Goal: Information Seeking & Learning: Learn about a topic

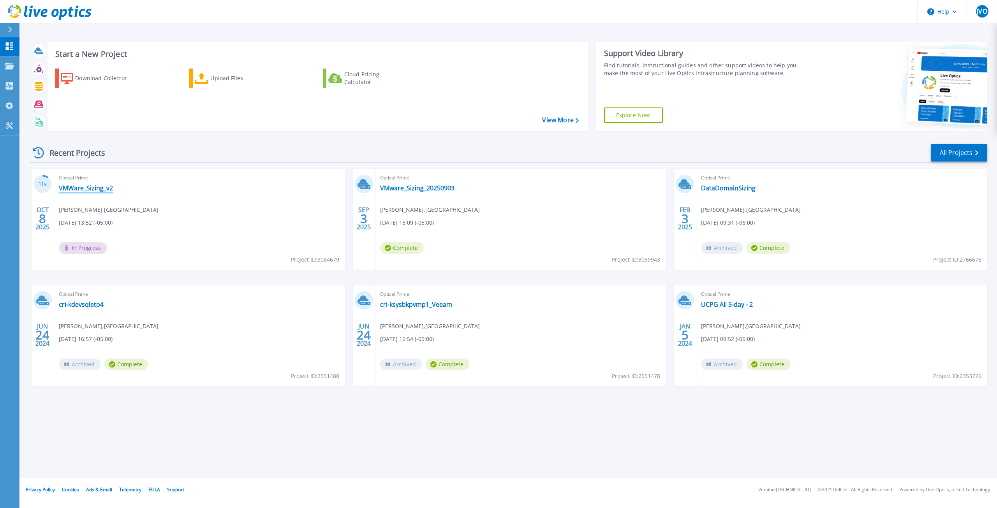
click at [77, 186] on link "VMWare_Sizing_v2" at bounding box center [86, 188] width 54 height 8
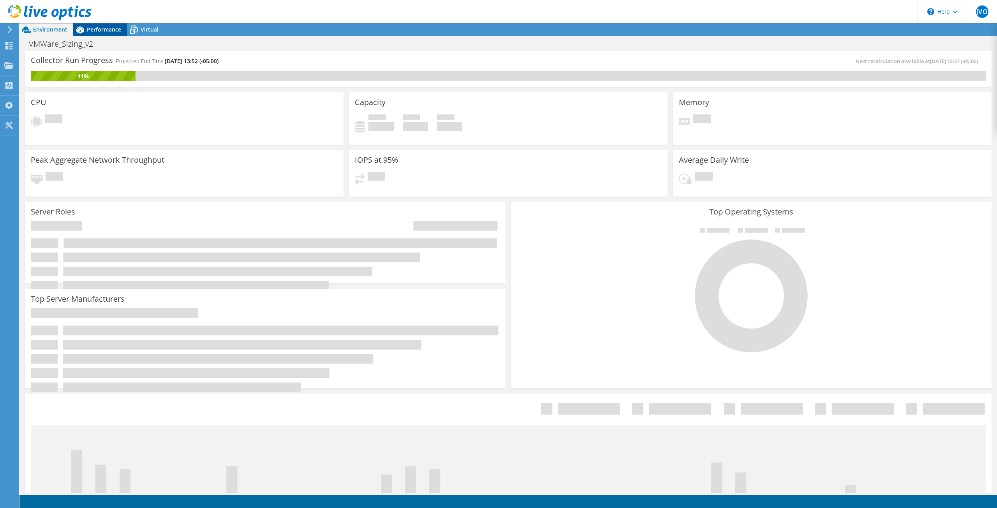
click at [105, 33] on span "Performance" at bounding box center [104, 29] width 34 height 7
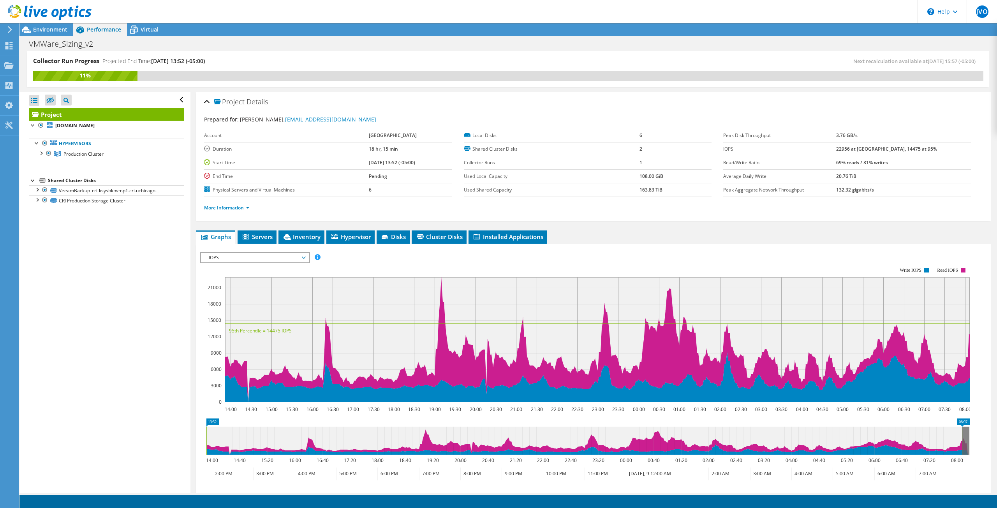
click at [243, 204] on link "More Information" at bounding box center [227, 207] width 46 height 7
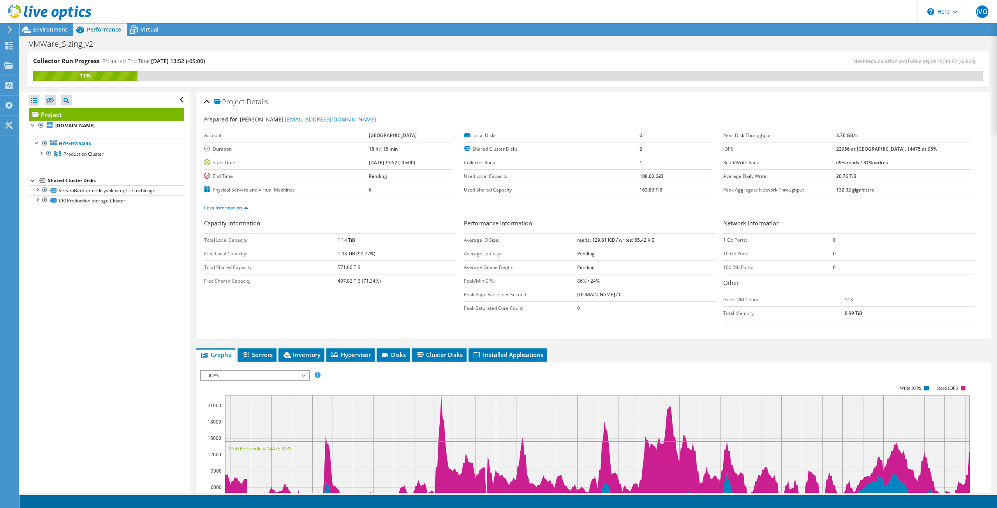
click at [241, 205] on link "Less Information" at bounding box center [226, 207] width 44 height 7
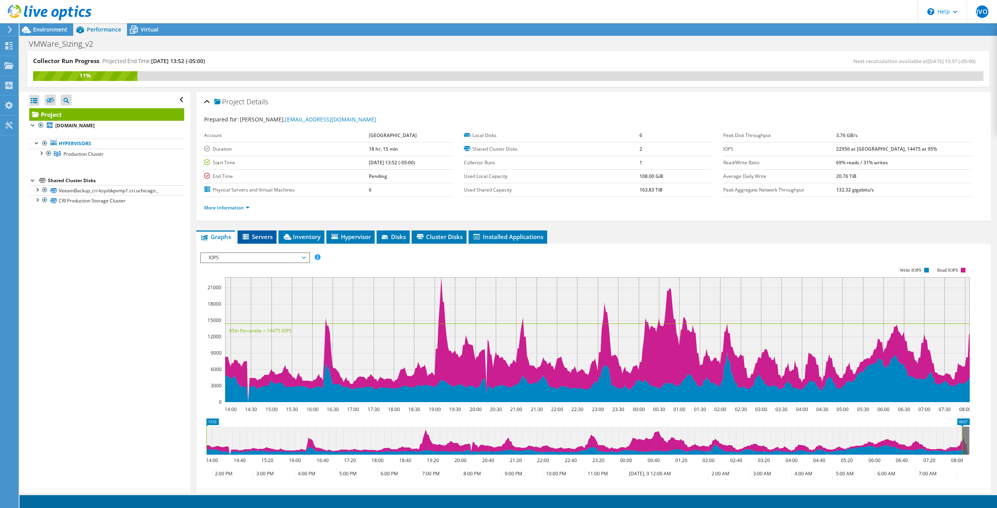
click at [259, 234] on span "Servers" at bounding box center [256, 237] width 31 height 8
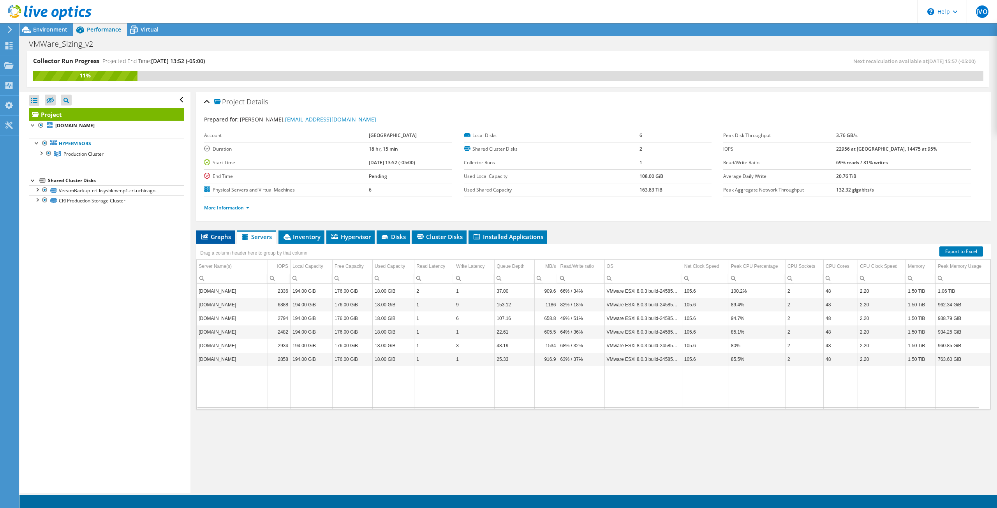
click at [227, 234] on span "Graphs" at bounding box center [215, 237] width 31 height 8
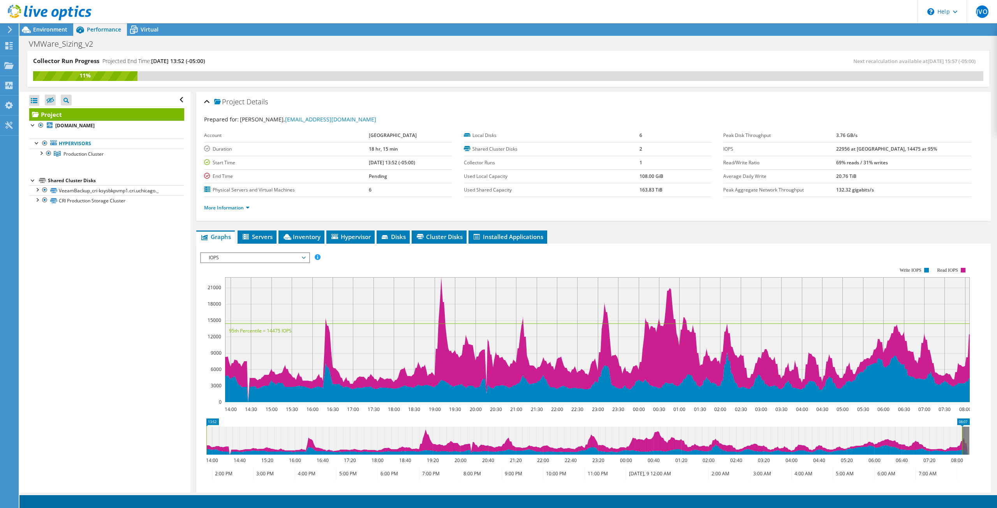
click at [242, 254] on span "IOPS" at bounding box center [255, 257] width 100 height 9
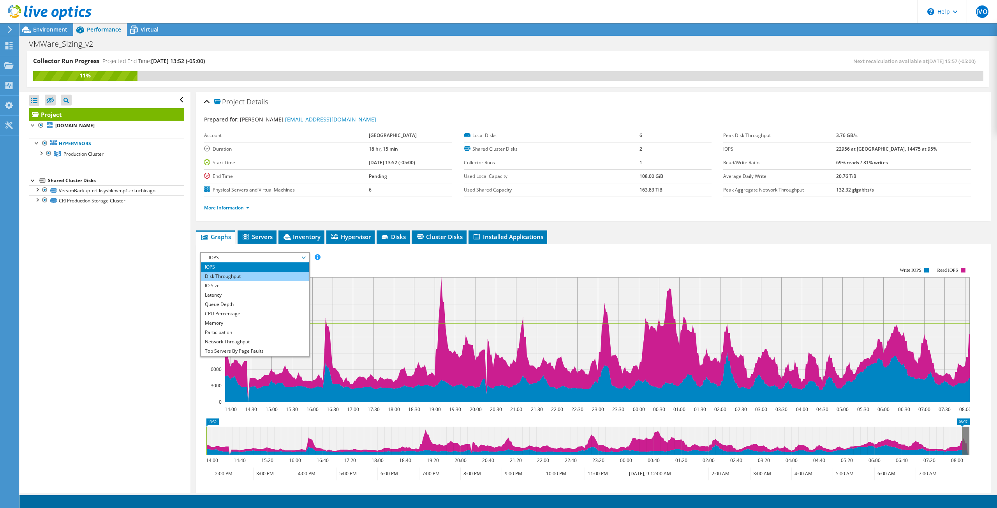
click at [238, 275] on li "Disk Throughput" at bounding box center [255, 276] width 108 height 9
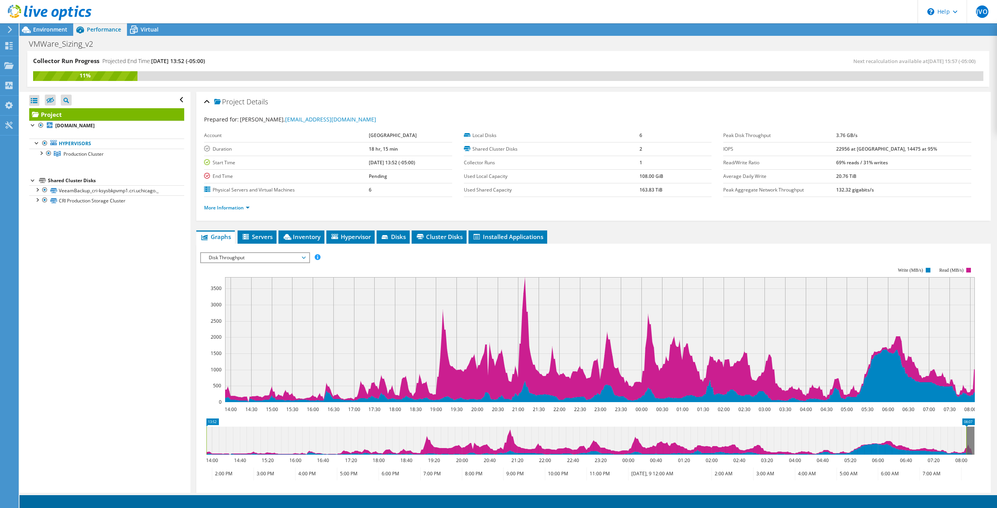
click at [245, 258] on span "Disk Throughput" at bounding box center [255, 257] width 100 height 9
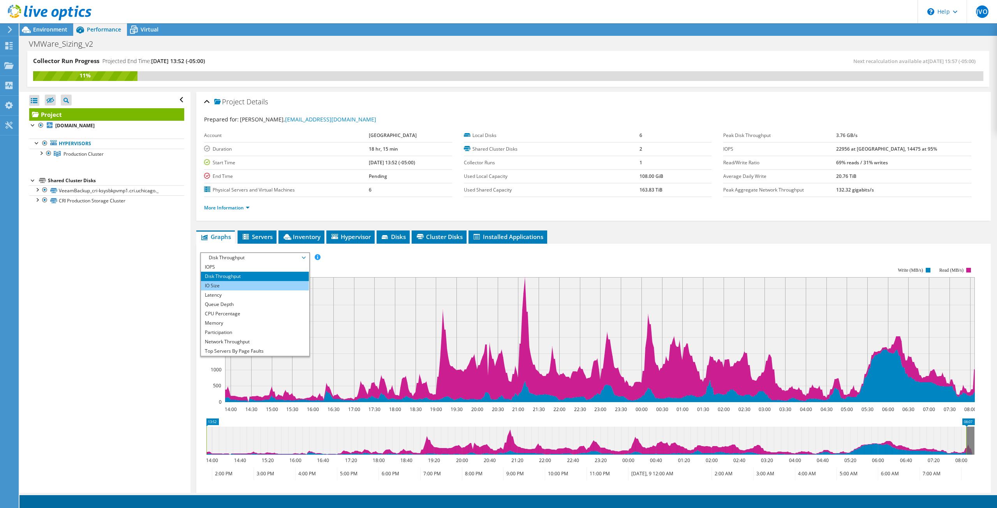
click at [236, 284] on li "IO Size" at bounding box center [255, 285] width 108 height 9
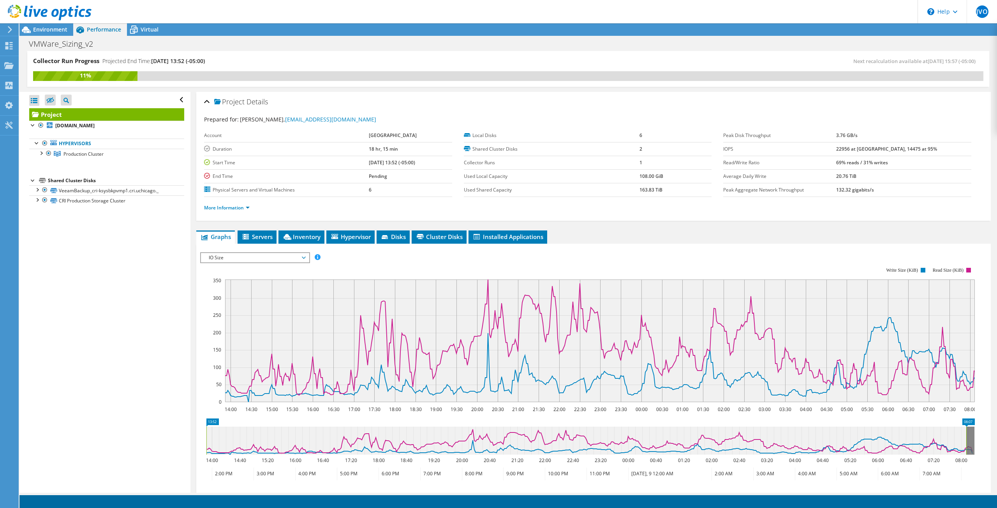
click at [246, 257] on span "IO Size" at bounding box center [255, 257] width 100 height 9
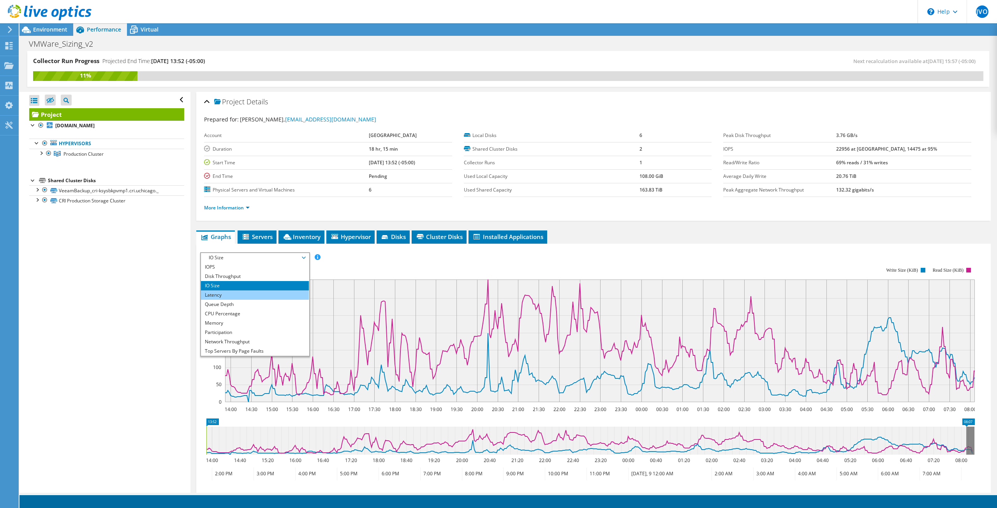
click at [232, 293] on li "Latency" at bounding box center [255, 295] width 108 height 9
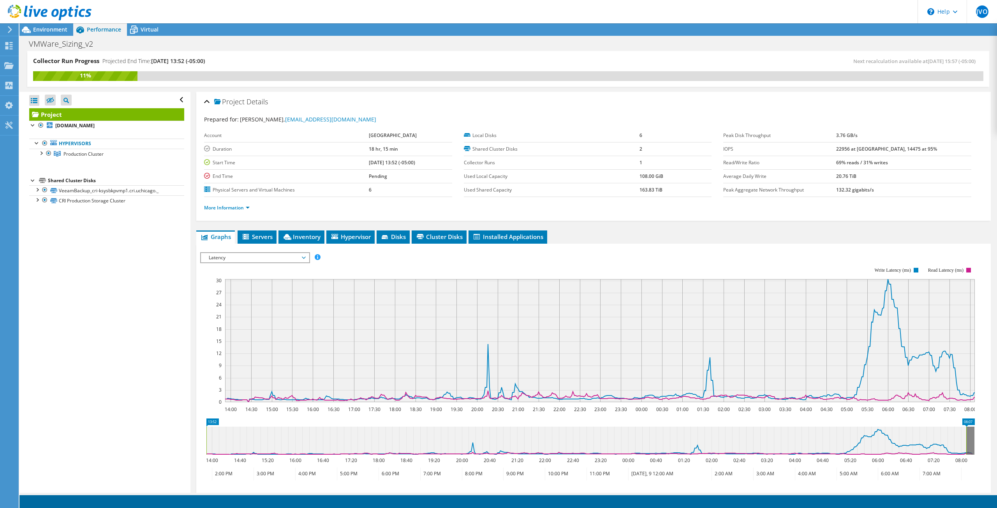
click at [242, 257] on span "Latency" at bounding box center [255, 257] width 100 height 9
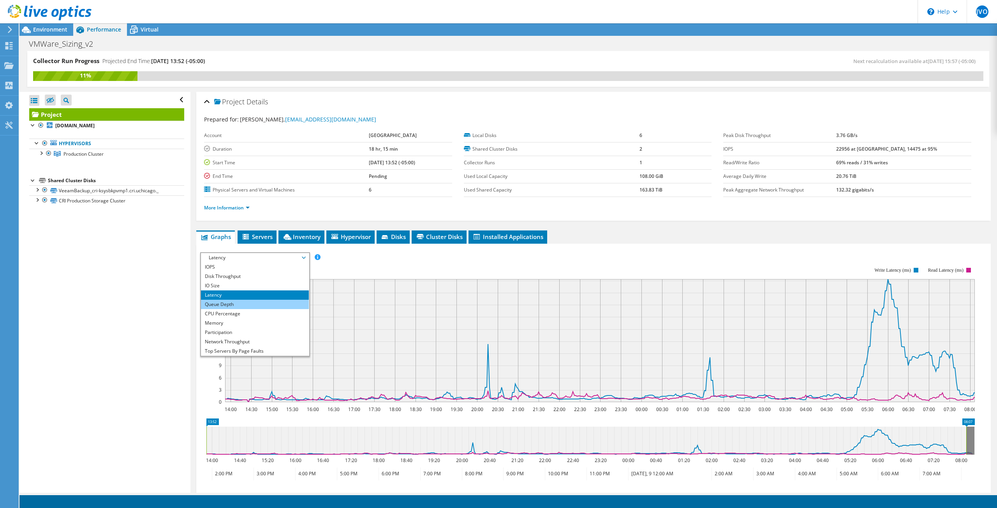
click at [229, 301] on li "Queue Depth" at bounding box center [255, 304] width 108 height 9
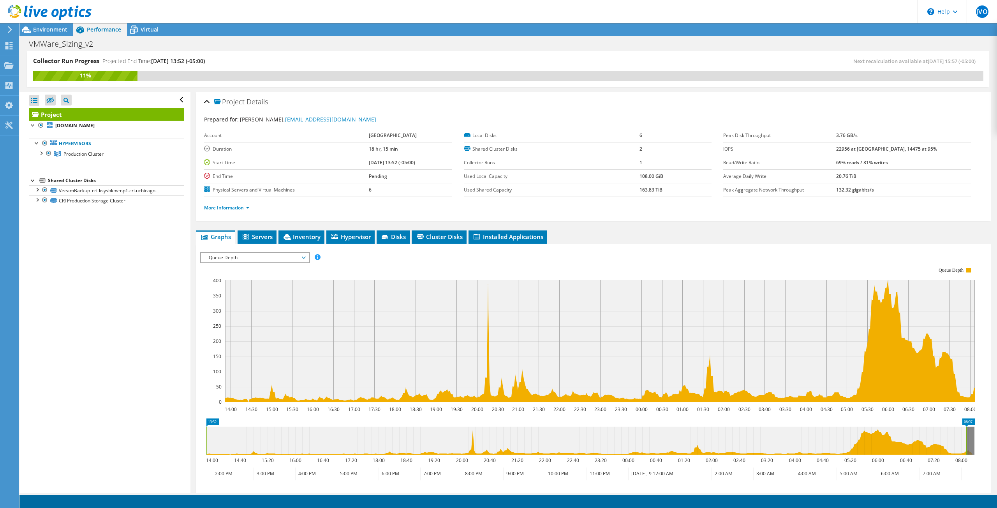
click at [219, 254] on span "Queue Depth" at bounding box center [255, 257] width 100 height 9
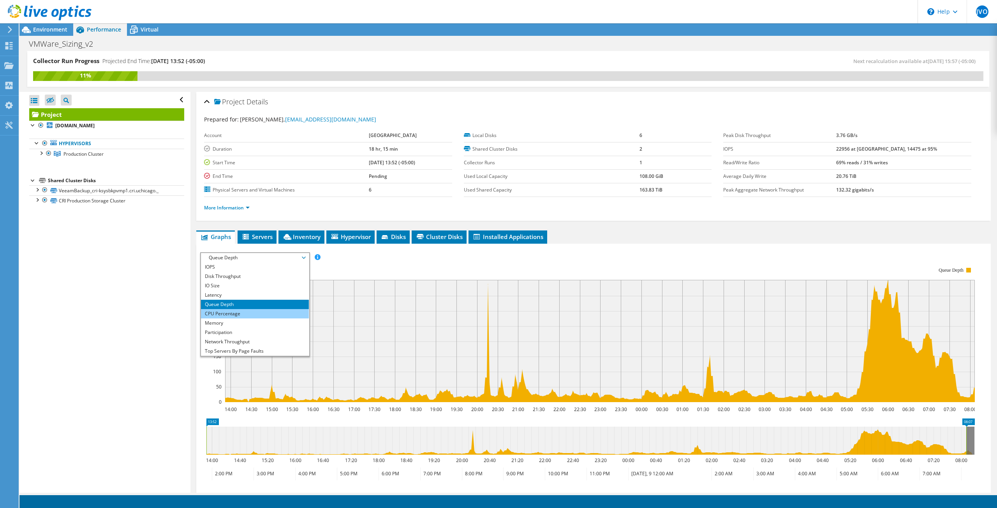
click at [227, 312] on li "CPU Percentage" at bounding box center [255, 313] width 108 height 9
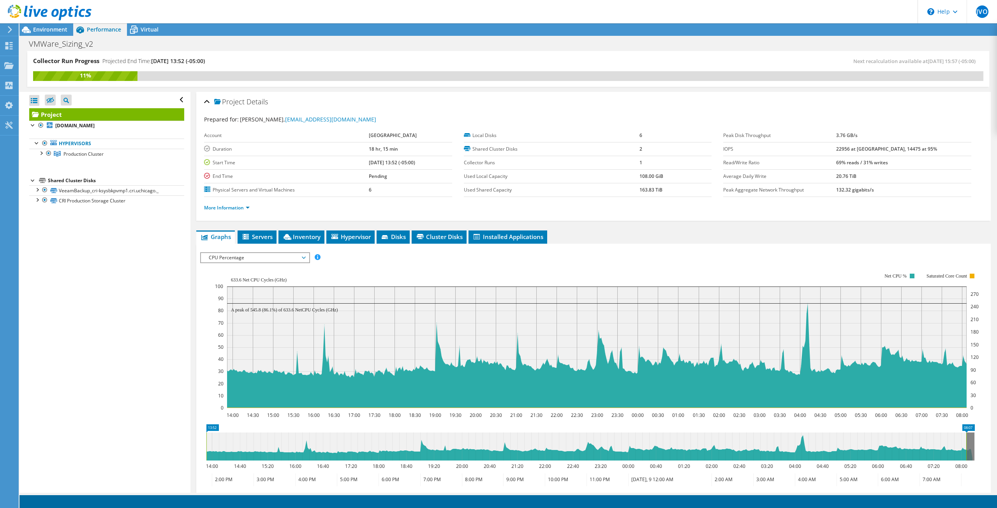
click at [264, 257] on span "CPU Percentage" at bounding box center [255, 257] width 100 height 9
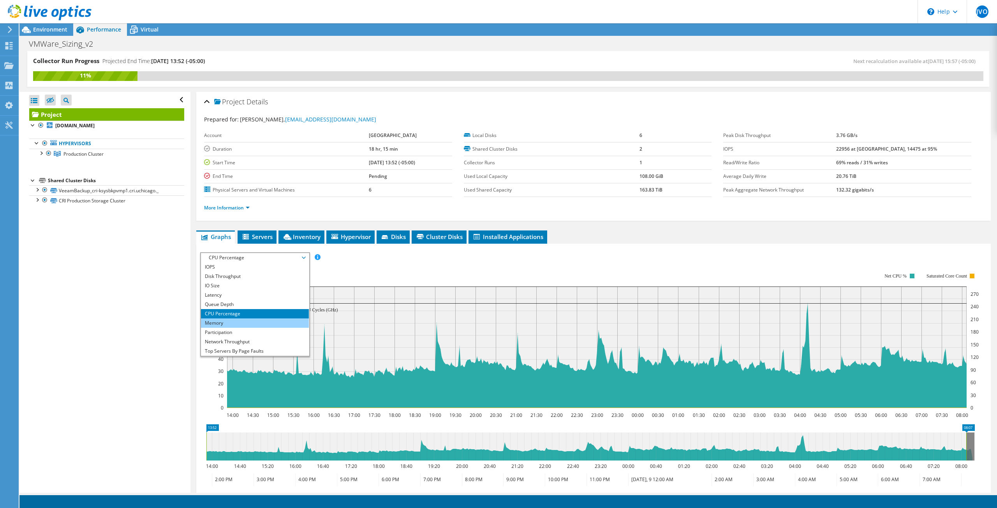
click at [232, 322] on li "Memory" at bounding box center [255, 323] width 108 height 9
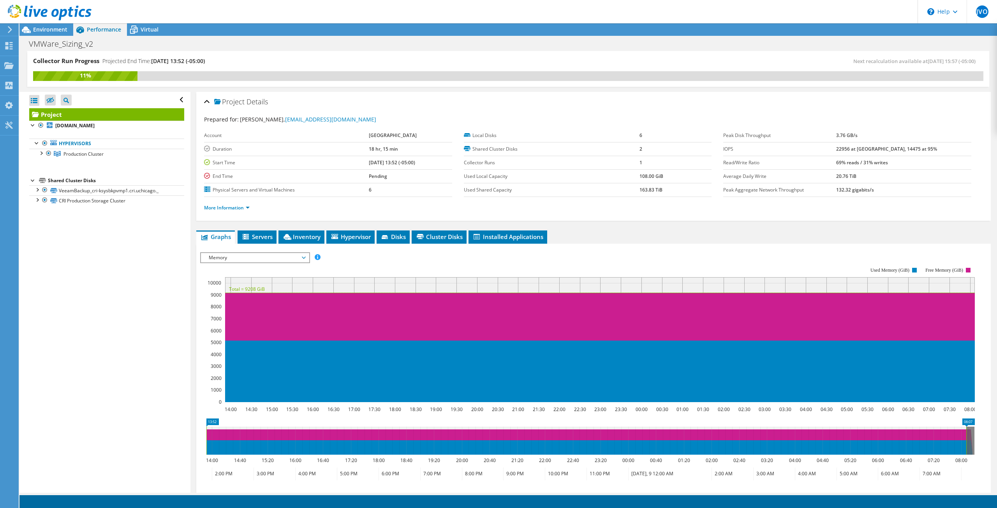
click at [245, 256] on span "Memory" at bounding box center [255, 257] width 100 height 9
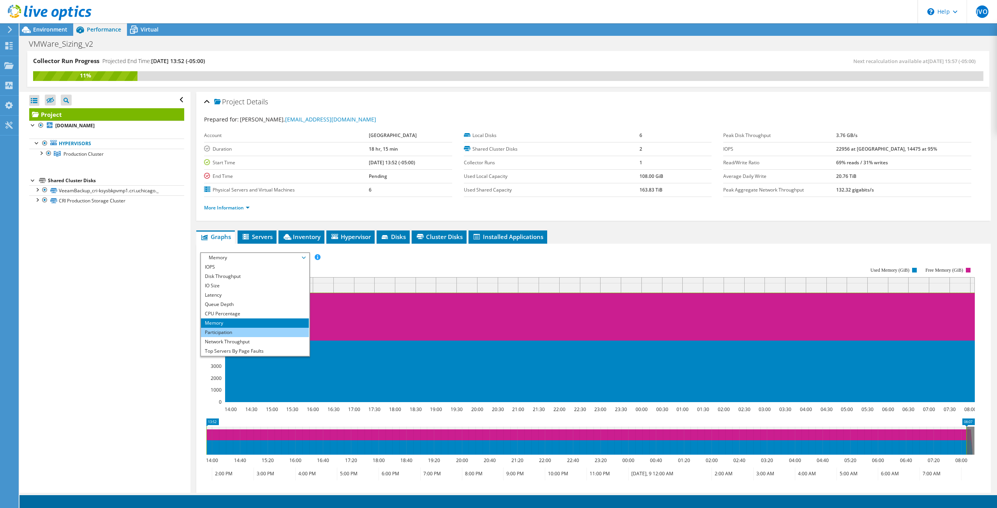
click at [232, 333] on li "Participation" at bounding box center [255, 332] width 108 height 9
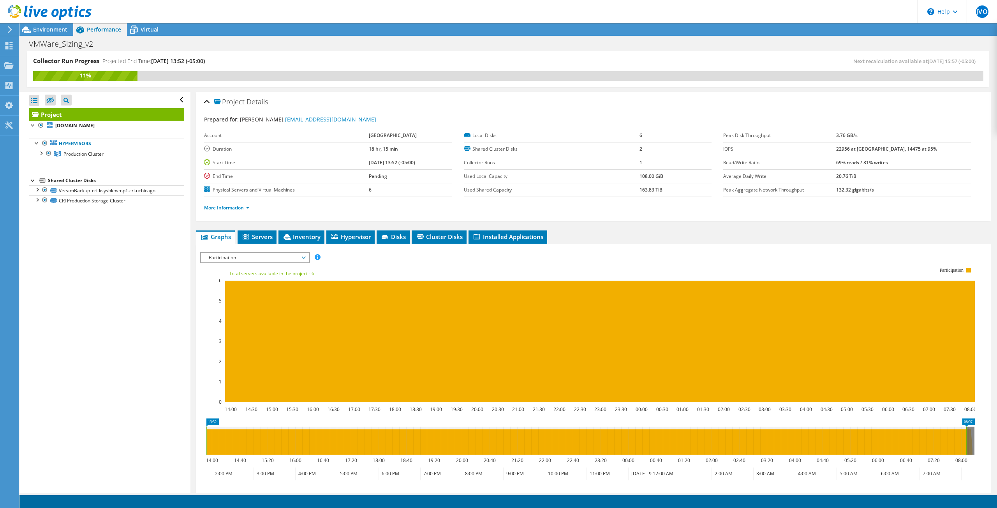
click at [271, 256] on span "Participation" at bounding box center [255, 257] width 100 height 9
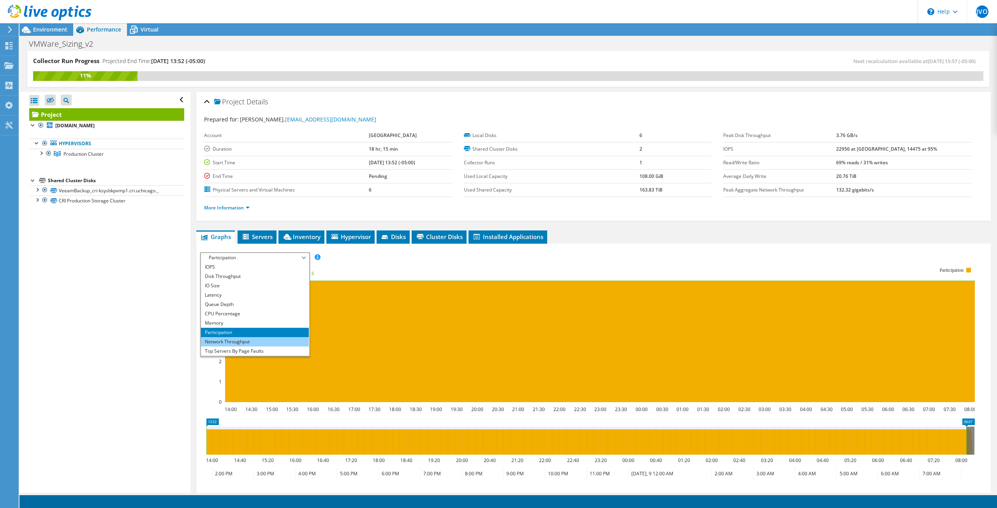
click at [251, 342] on li "Network Throughput" at bounding box center [255, 341] width 108 height 9
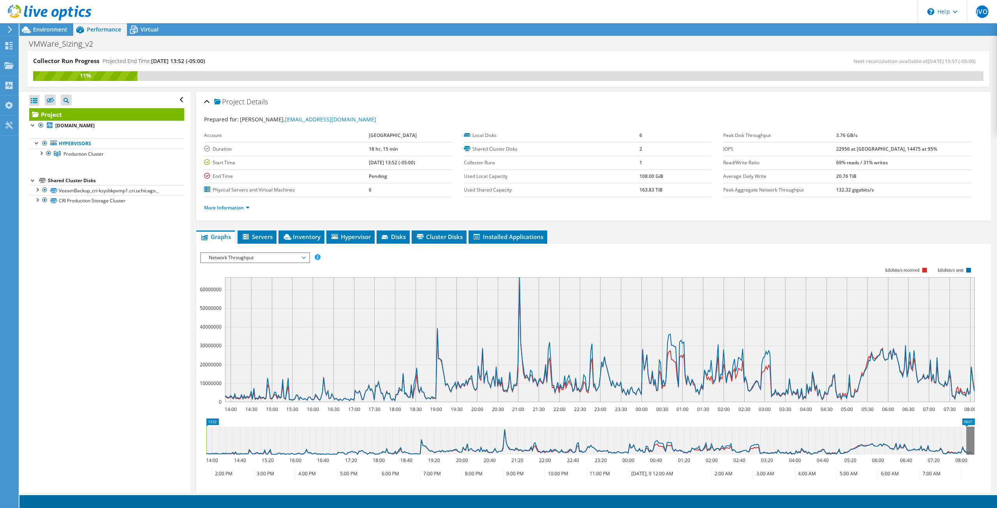
scroll to position [77, 0]
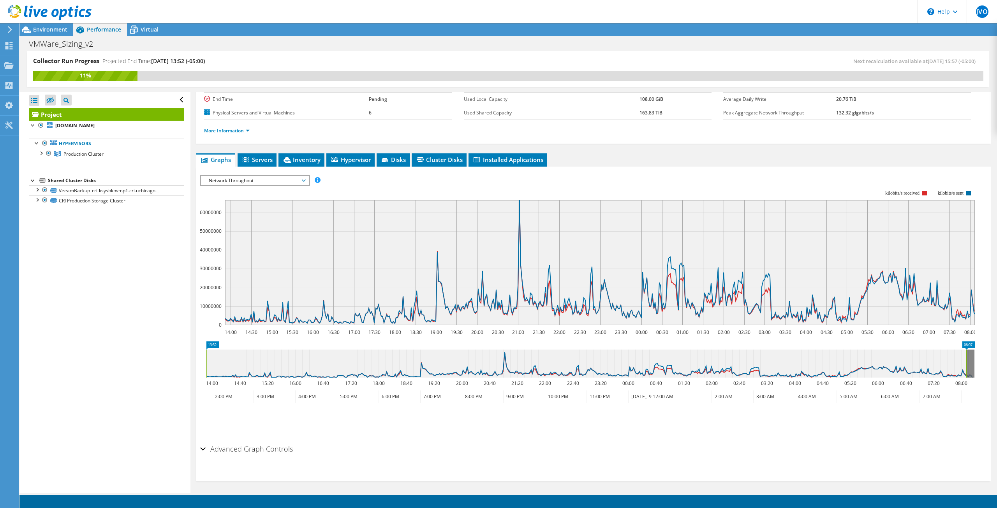
click at [292, 184] on div "Network Throughput IOPS Disk Throughput IO Size Latency Queue Depth CPU Percent…" at bounding box center [255, 180] width 110 height 11
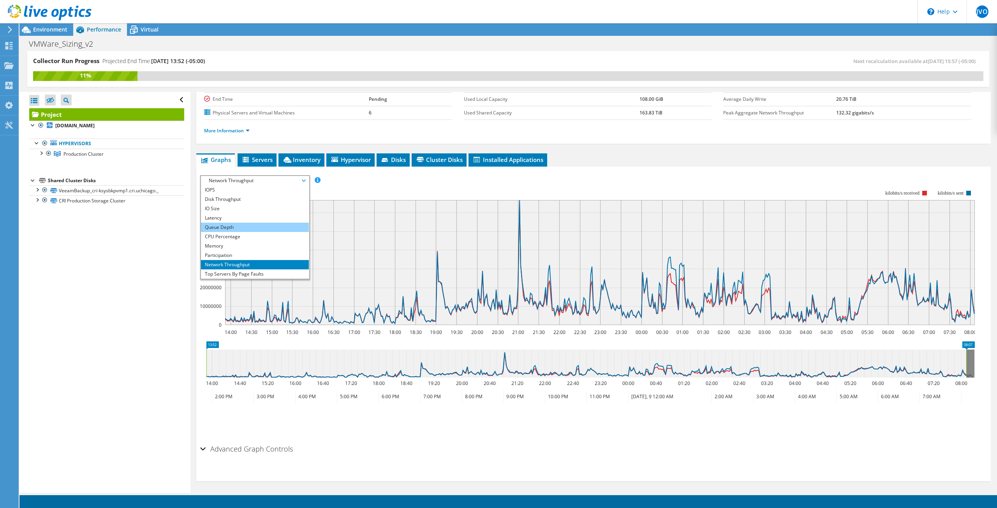
scroll to position [28, 0]
click at [235, 244] on li "Top Servers By Page Faults" at bounding box center [255, 245] width 108 height 9
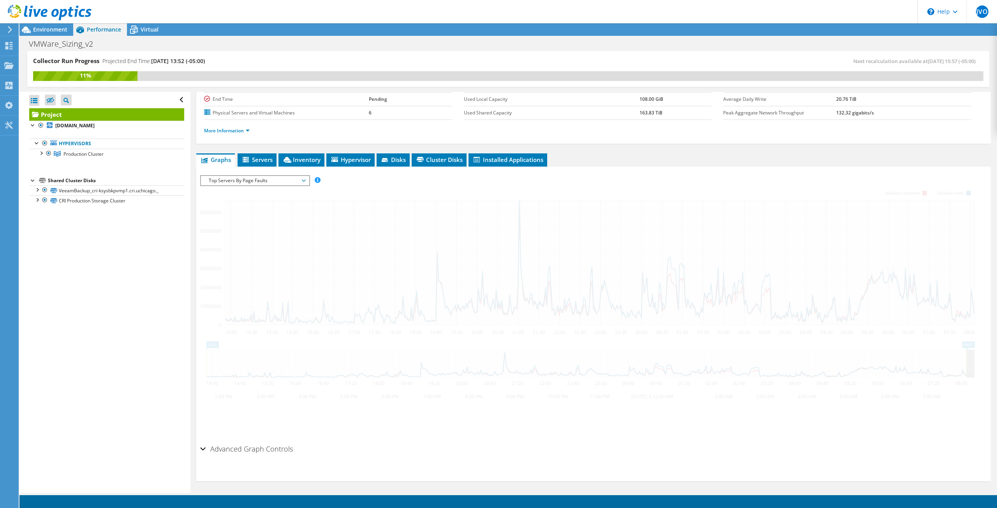
scroll to position [15, 0]
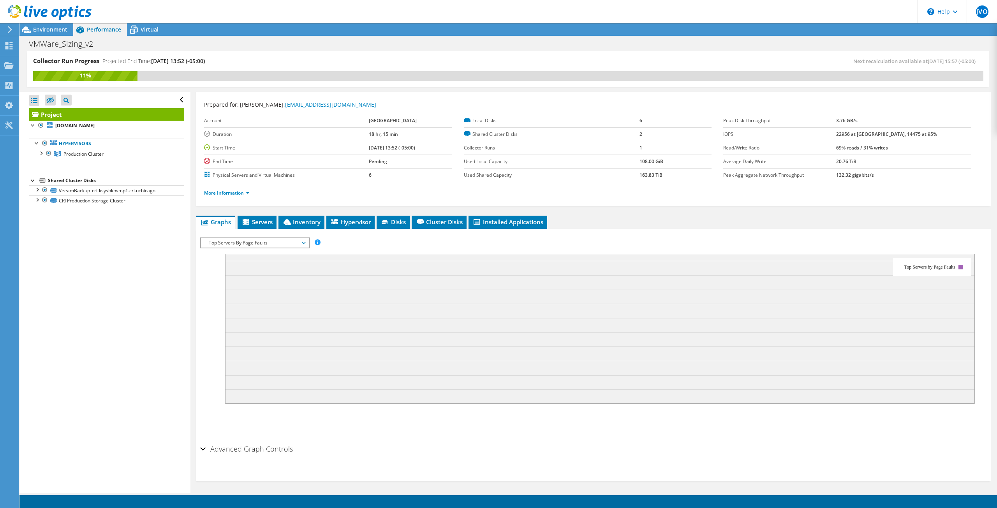
click at [228, 240] on span "Top Servers By Page Faults" at bounding box center [255, 242] width 100 height 9
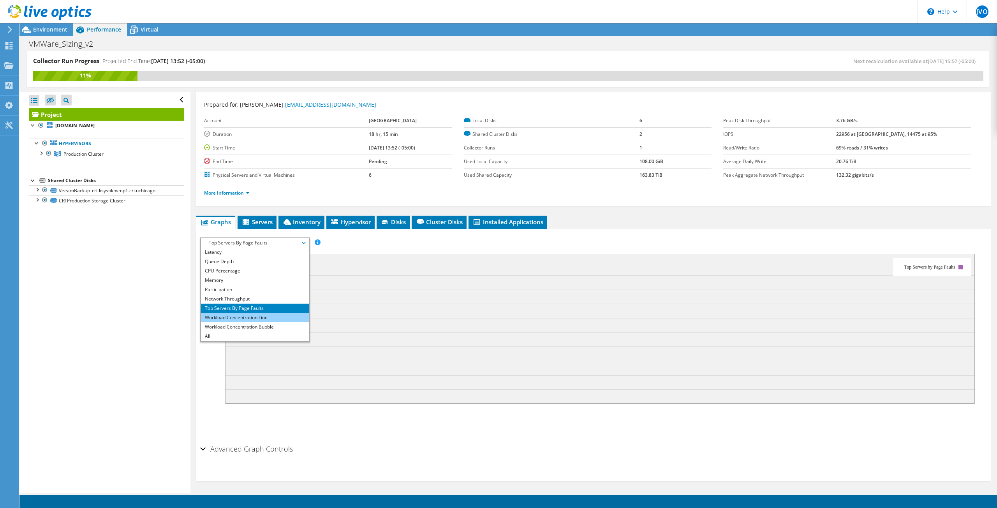
click at [234, 318] on li "Workload Concentration Line" at bounding box center [255, 317] width 108 height 9
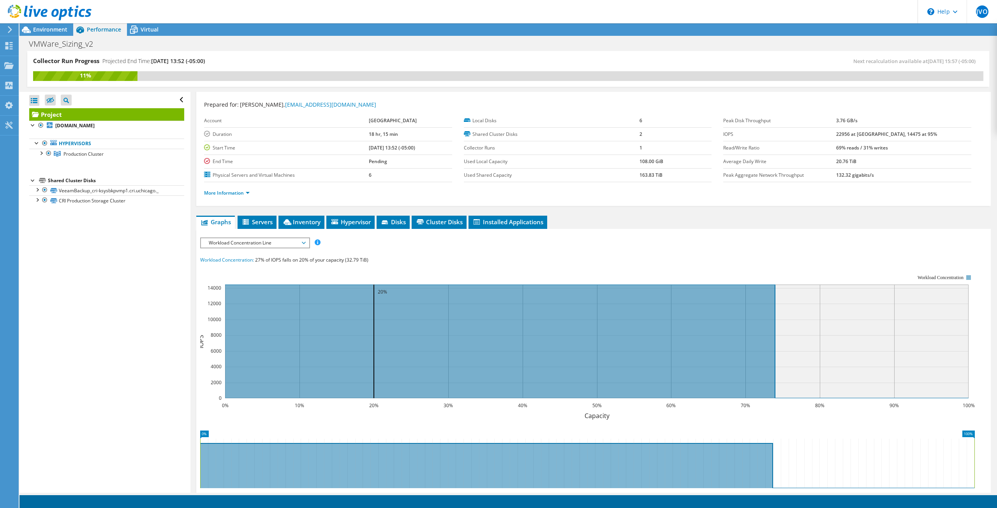
click at [260, 243] on span "Workload Concentration Line" at bounding box center [255, 242] width 100 height 9
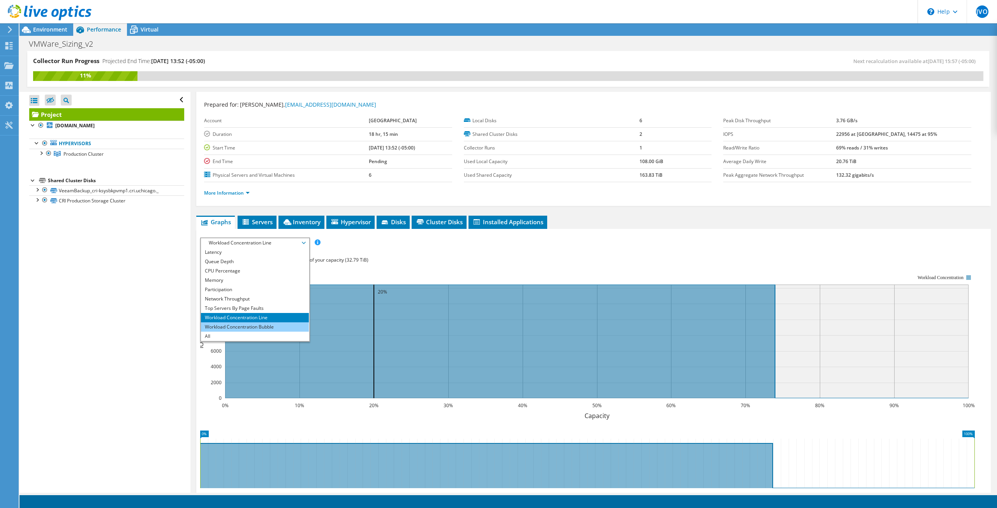
click at [241, 323] on li "Workload Concentration Bubble" at bounding box center [255, 326] width 108 height 9
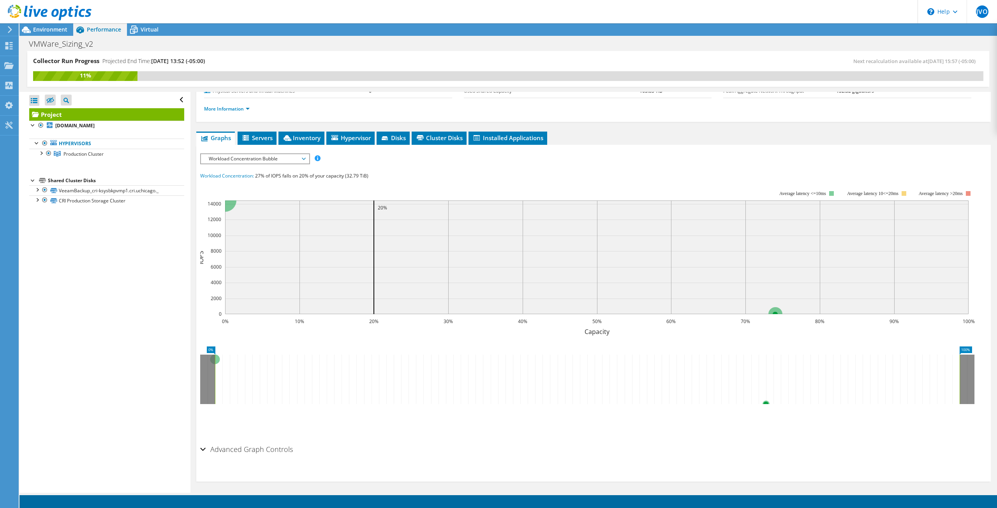
scroll to position [0, 0]
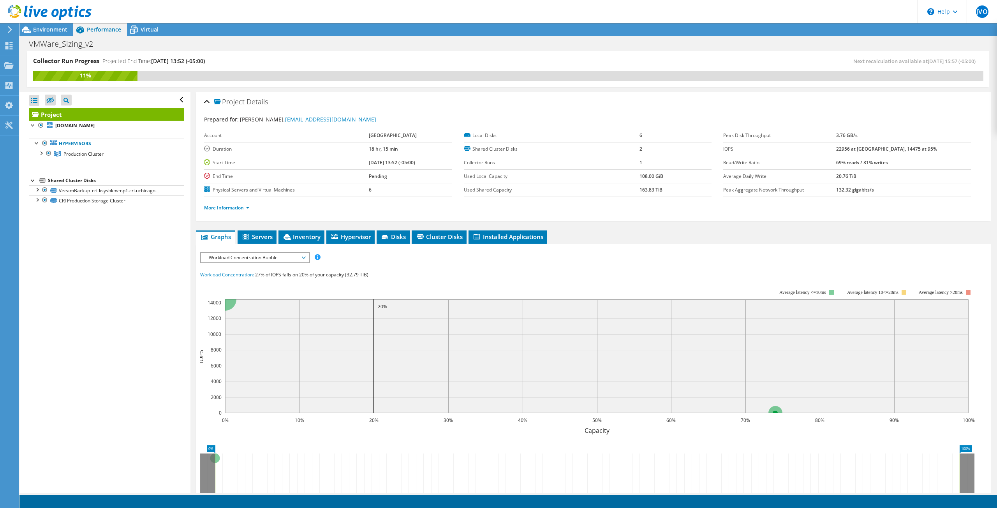
click at [271, 252] on div "Workload Concentration Bubble IOPS Disk Throughput IO Size Latency Queue Depth …" at bounding box center [255, 257] width 110 height 11
click at [232, 344] on li "Workload Concentration Bubble" at bounding box center [255, 341] width 108 height 9
click at [236, 257] on span "Workload Concentration Bubble" at bounding box center [255, 257] width 100 height 9
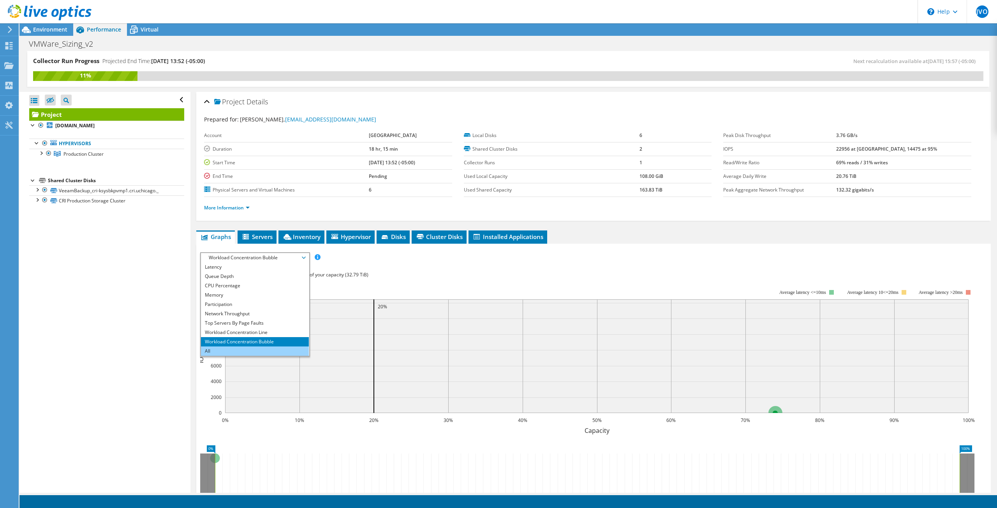
click at [217, 349] on li "All" at bounding box center [255, 351] width 108 height 9
